Goal: Check status

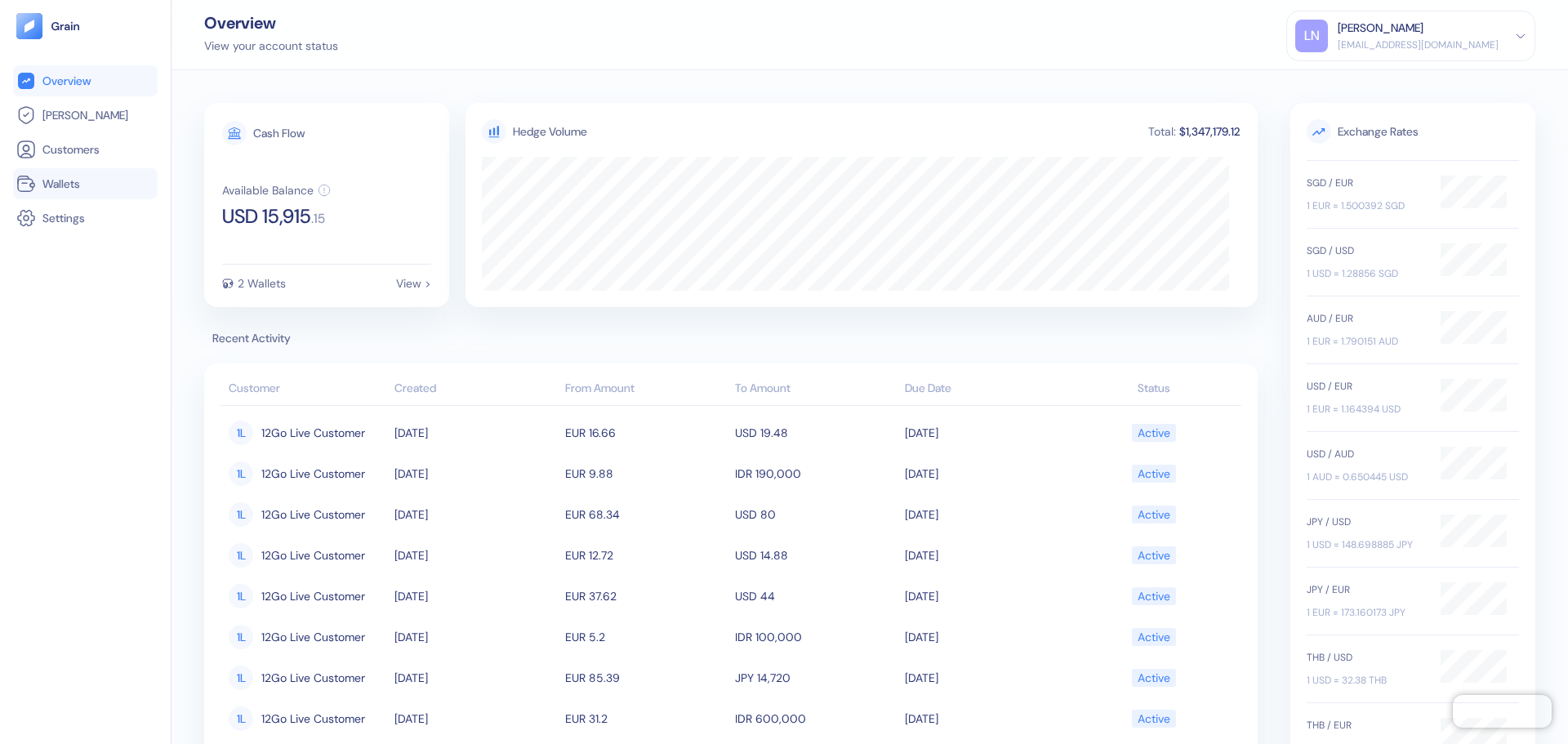
click at [45, 196] on li "Wallets" at bounding box center [85, 183] width 145 height 31
click at [265, 197] on div "Available Balance USD 15,915 . 15" at bounding box center [326, 204] width 209 height 43
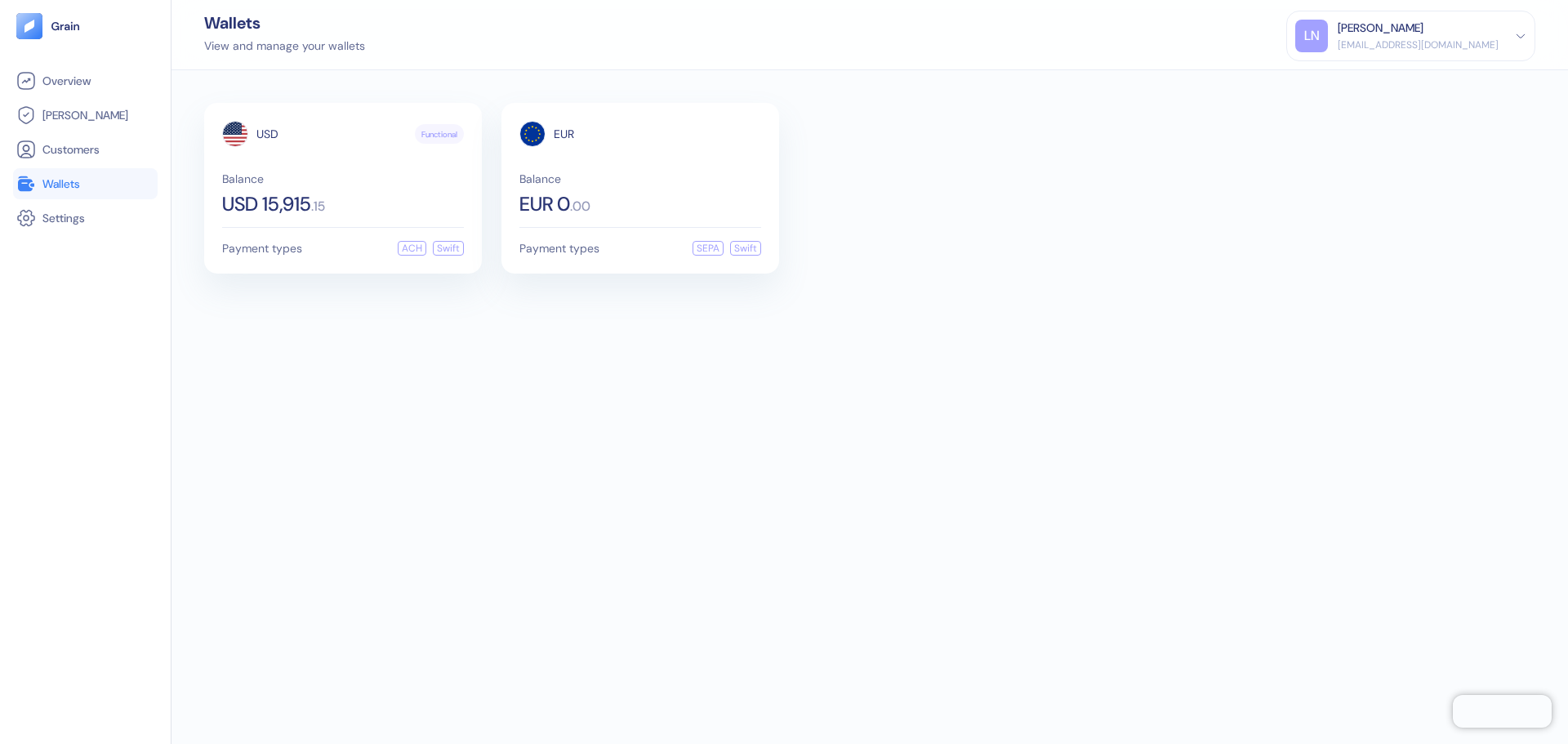
click at [265, 197] on span "USD 15,915" at bounding box center [267, 204] width 89 height 20
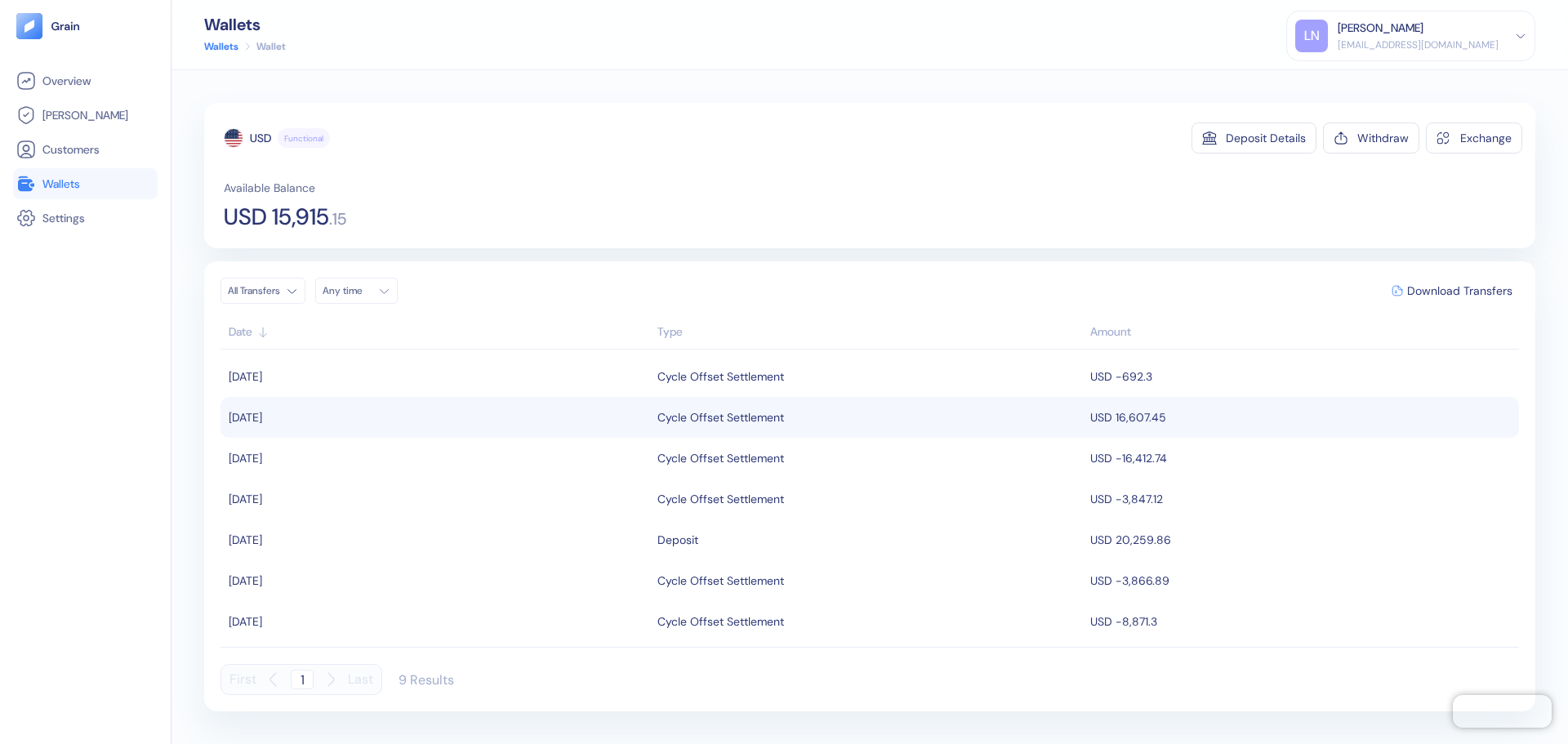
click at [725, 419] on div "Cycle Offset Settlement" at bounding box center [721, 417] width 127 height 28
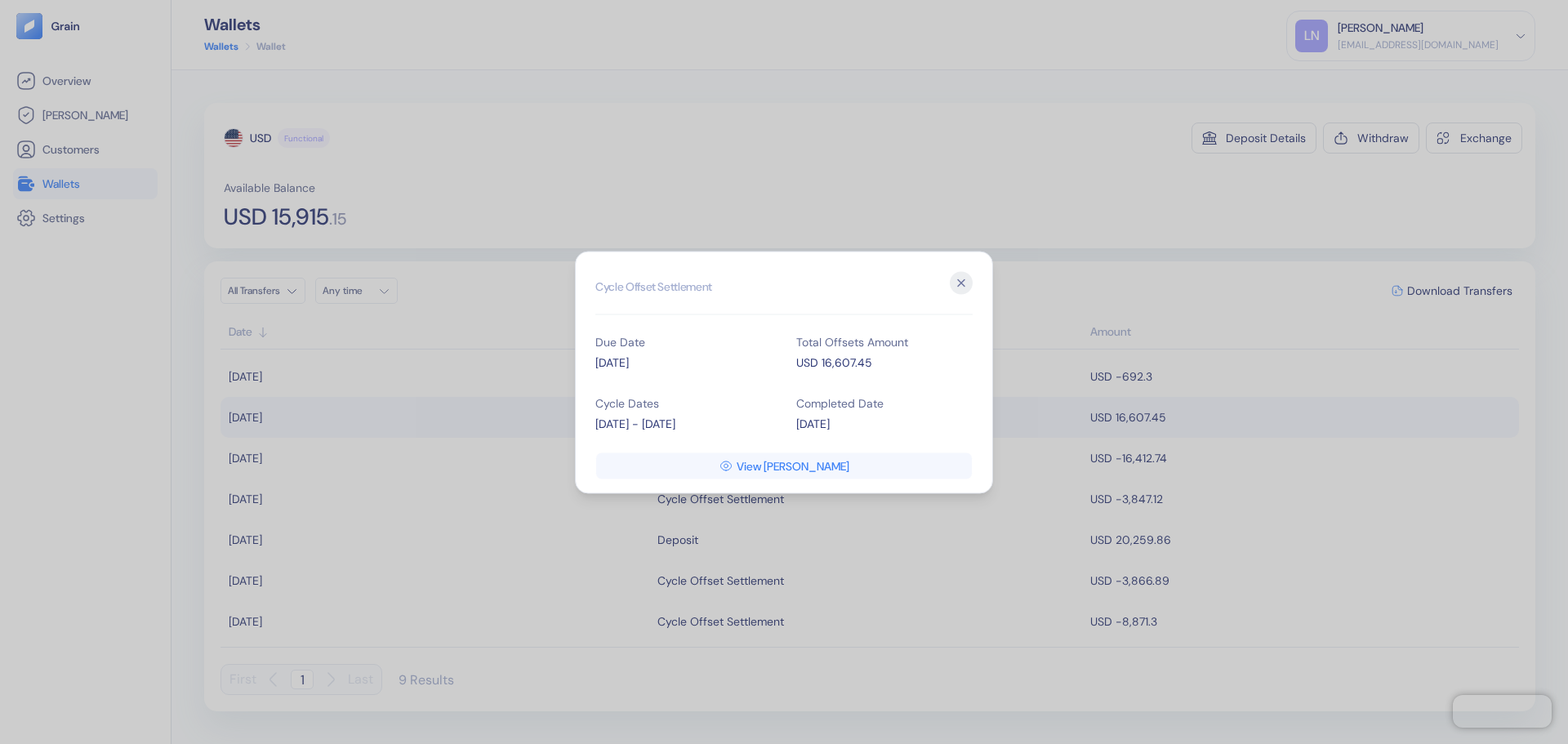
drag, startPoint x: 675, startPoint y: 426, endPoint x: 596, endPoint y: 433, distance: 79.3
click at [596, 433] on div "Cycle Dates [DATE] - [DATE]" at bounding box center [684, 414] width 176 height 61
copy div "[DATE] - [DATE]"
click at [686, 435] on div "Cycle Dates [DATE] - [DATE]" at bounding box center [684, 414] width 176 height 61
drag, startPoint x: 686, startPoint y: 426, endPoint x: 576, endPoint y: 430, distance: 110.1
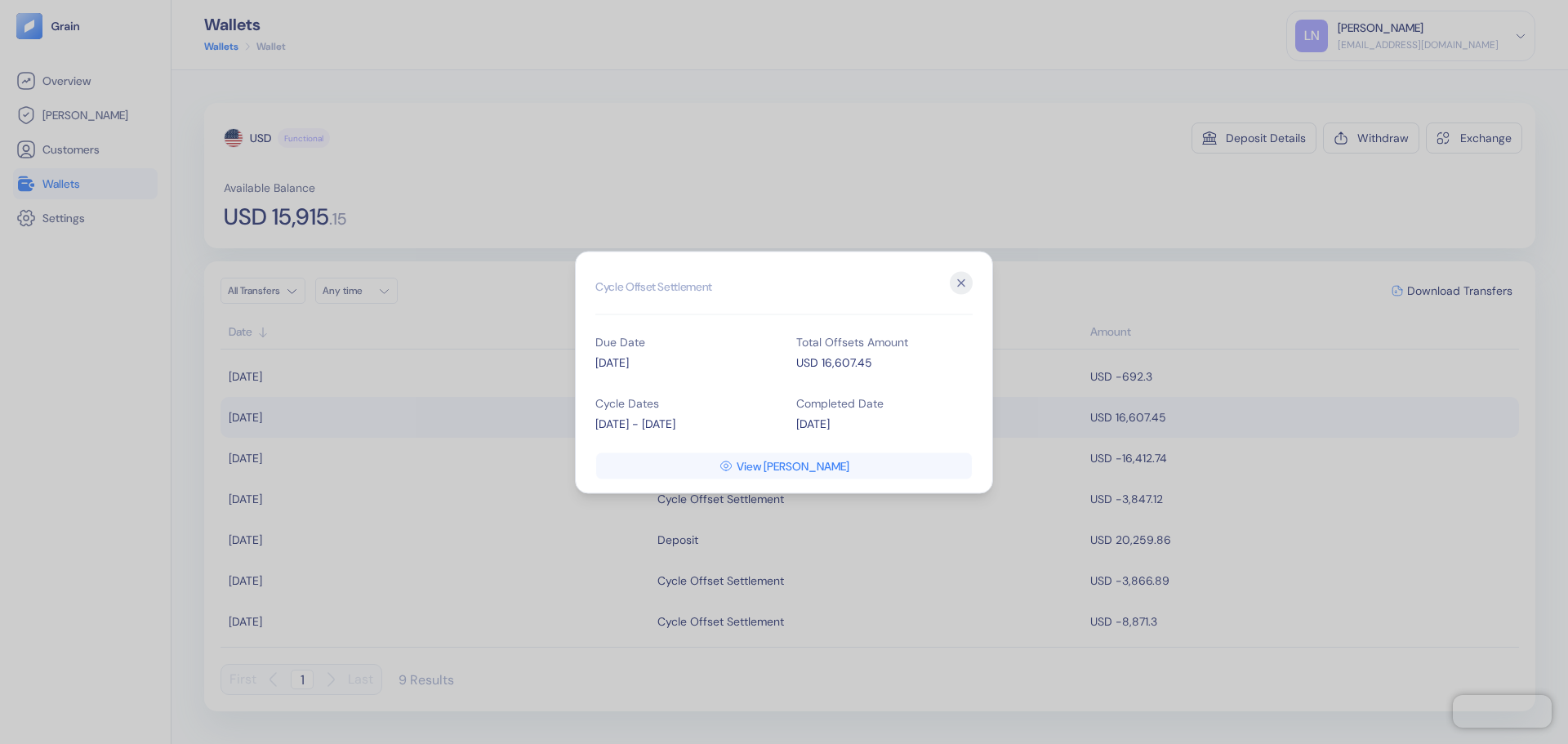
click at [576, 430] on div "Hidden title for resolving console warnings Cycle Offset Settlement Due Date [D…" at bounding box center [784, 372] width 418 height 243
copy div "[DATE] - [DATE]"
click at [960, 281] on icon "button" at bounding box center [960, 282] width 7 height 7
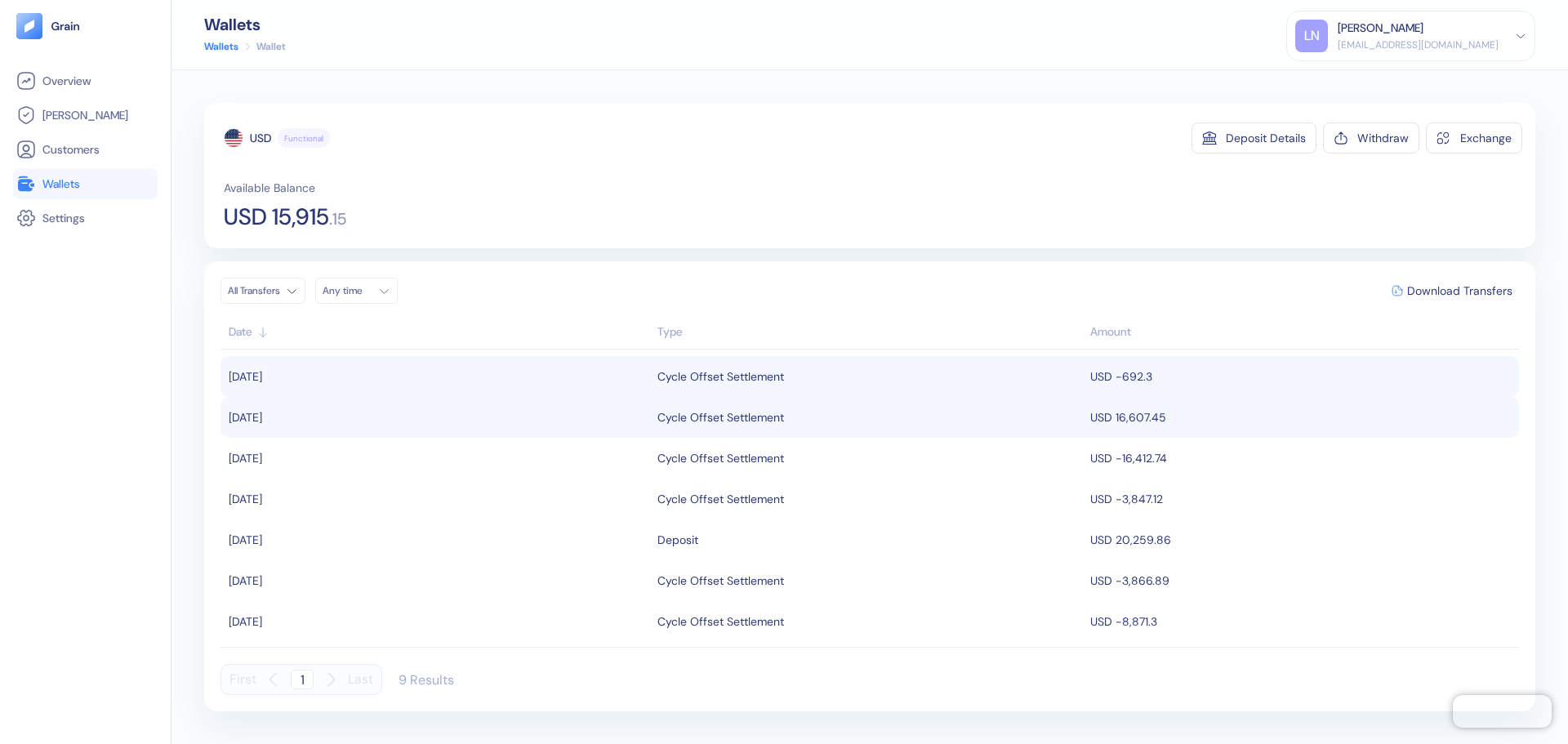
click at [751, 382] on div "Cycle Offset Settlement" at bounding box center [721, 376] width 127 height 28
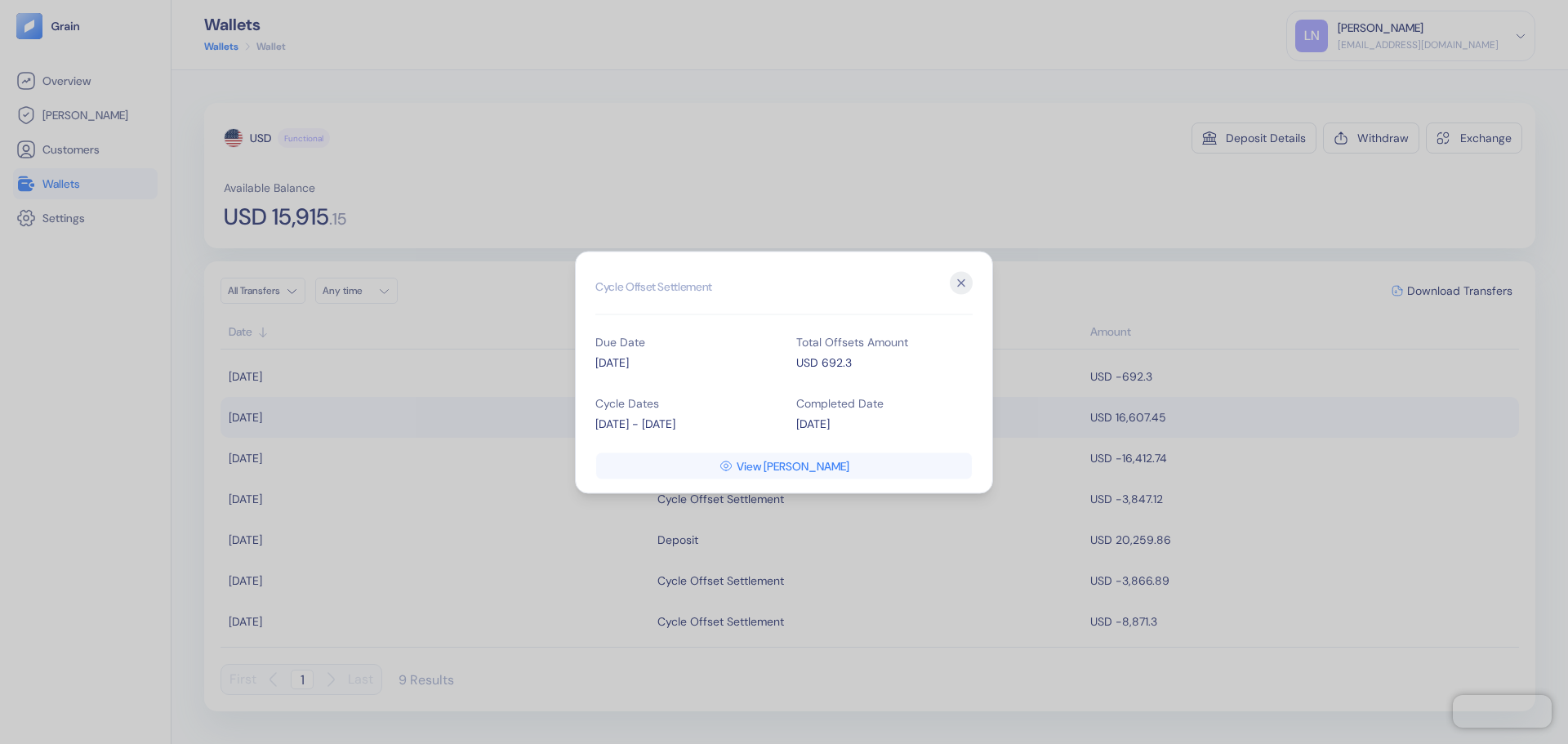
copy div "[DATE] - [DATE]"
drag, startPoint x: 712, startPoint y: 425, endPoint x: 1171, endPoint y: 322, distance: 470.4
click at [611, 429] on div "[DATE] - [DATE]" at bounding box center [684, 423] width 176 height 17
click at [957, 276] on icon "button" at bounding box center [960, 282] width 23 height 23
